Goal: Information Seeking & Learning: Learn about a topic

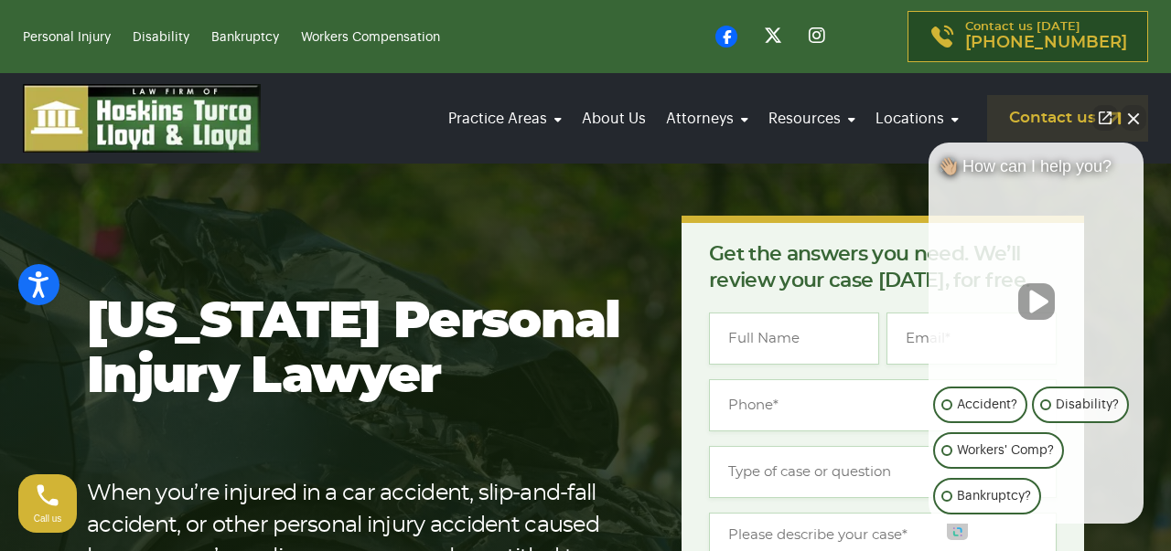
click at [1131, 116] on button "Close Intaker Chat Widget" at bounding box center [1133, 118] width 26 height 26
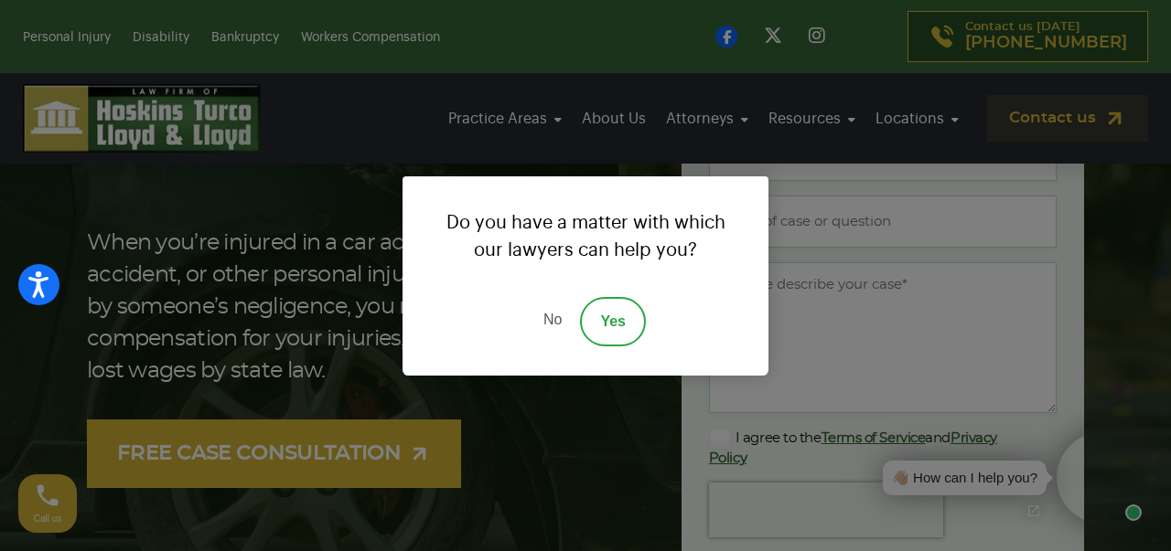
scroll to position [251, 0]
click at [550, 322] on link "No" at bounding box center [552, 321] width 55 height 49
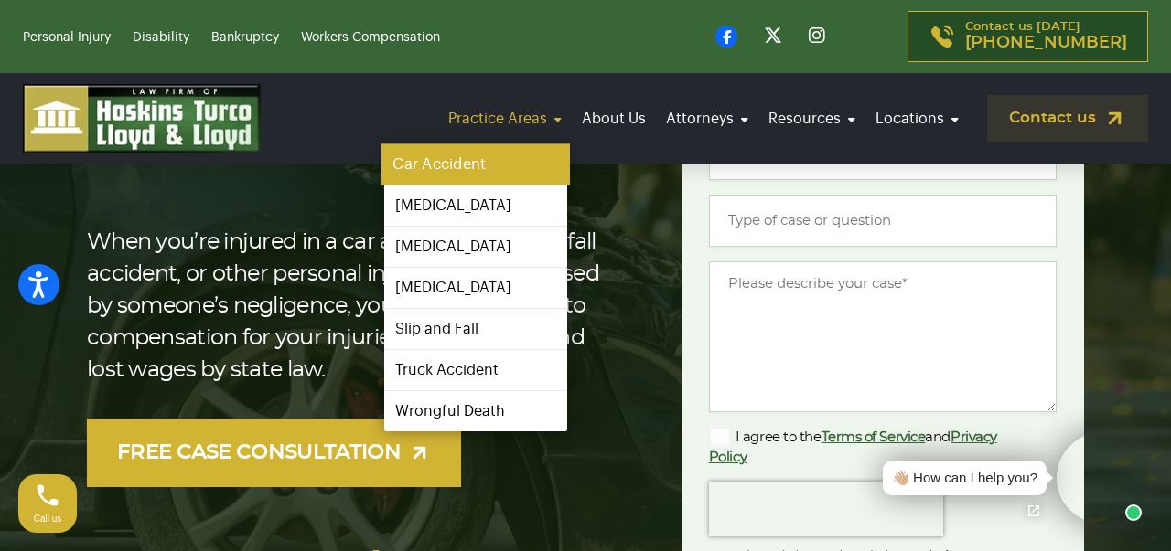
click at [456, 164] on link "Car Accident" at bounding box center [475, 164] width 188 height 41
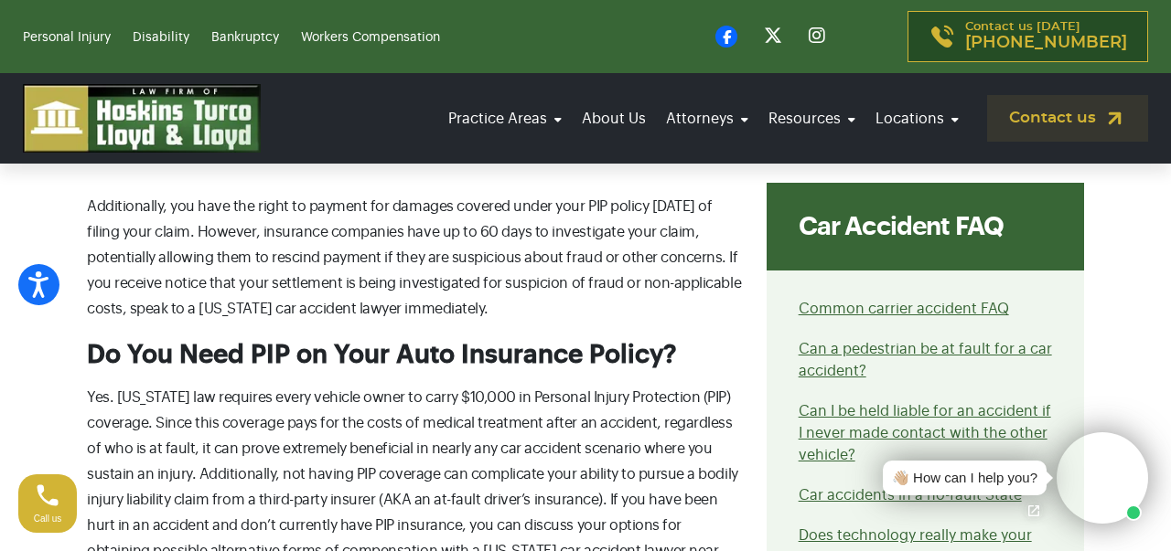
scroll to position [4058, 0]
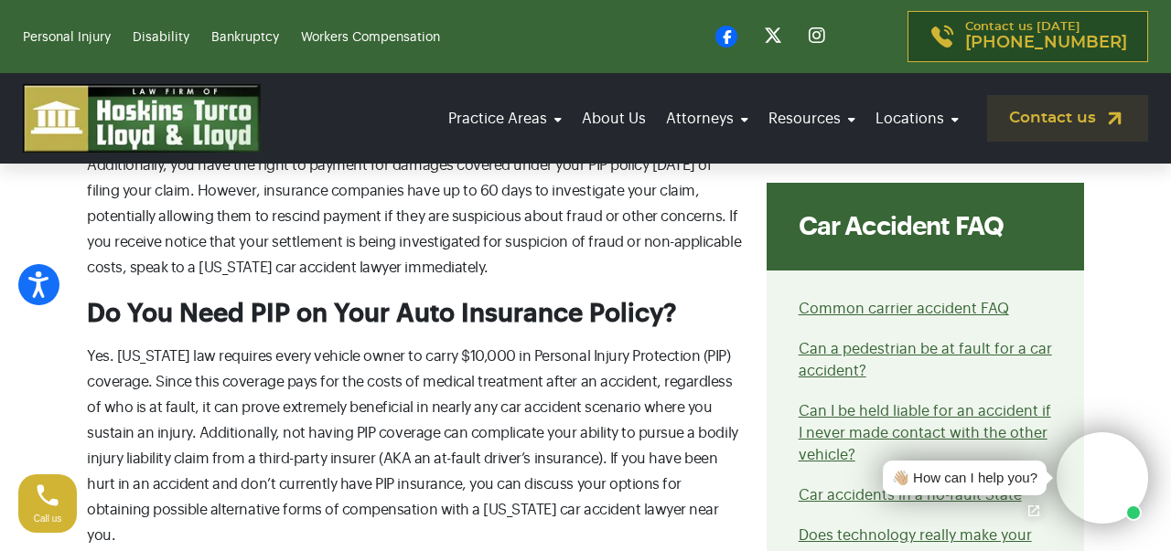
click at [1106, 488] on video at bounding box center [1101, 478] width 91 height 91
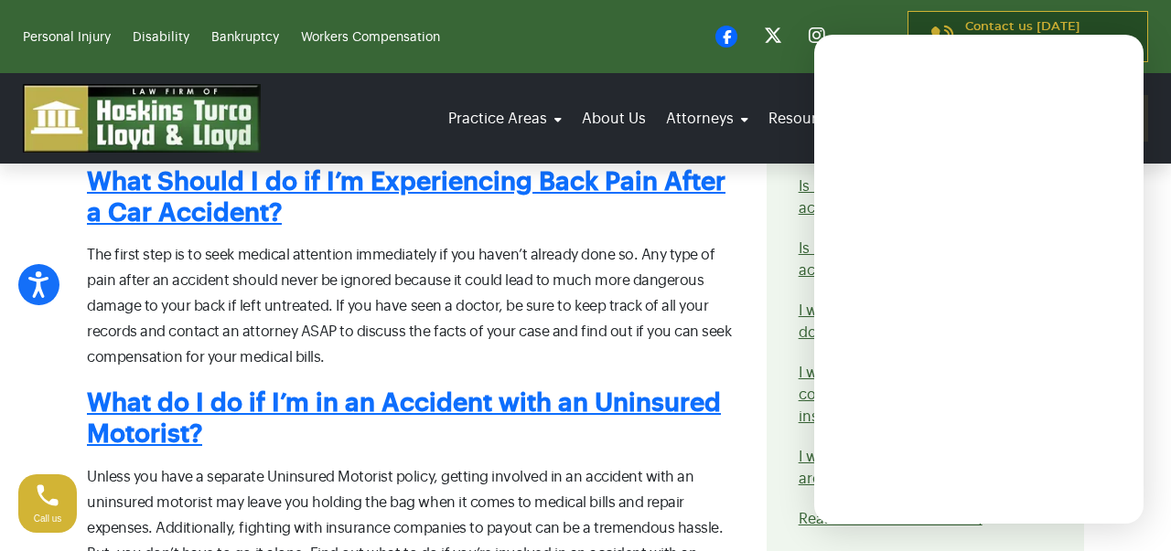
scroll to position [8143, 0]
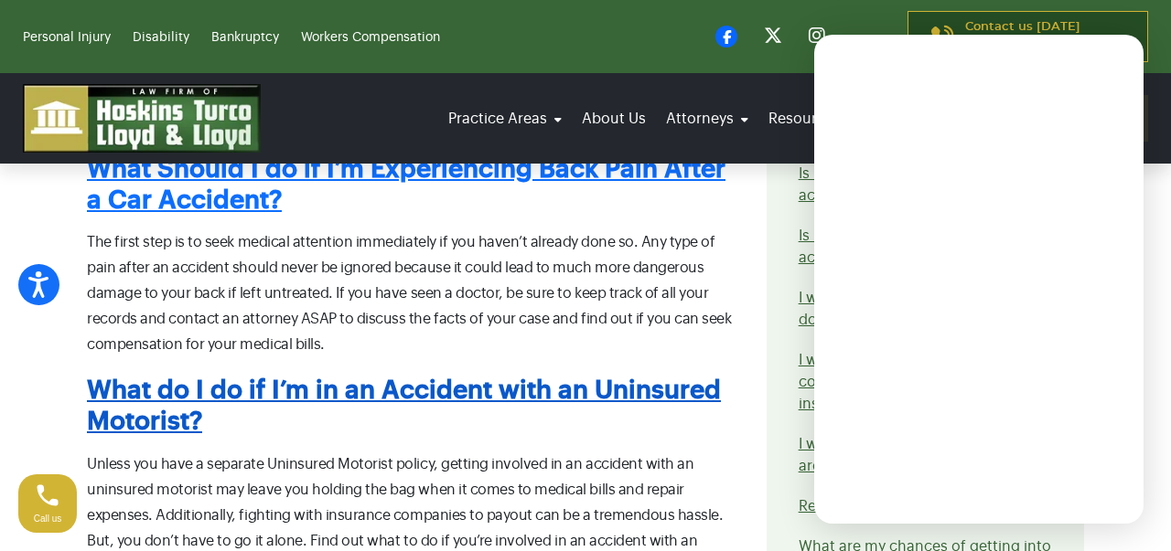
click at [147, 378] on link "What do I do if I’m in an Accident with an Uninsured Motorist?" at bounding box center [404, 406] width 634 height 57
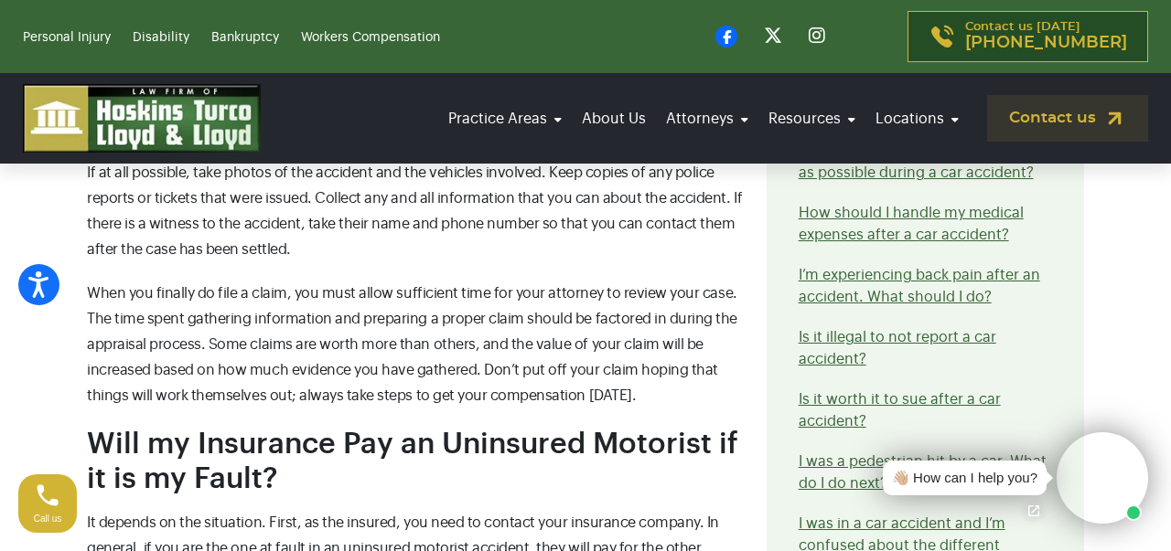
scroll to position [1302, 0]
